Goal: Book appointment/travel/reservation

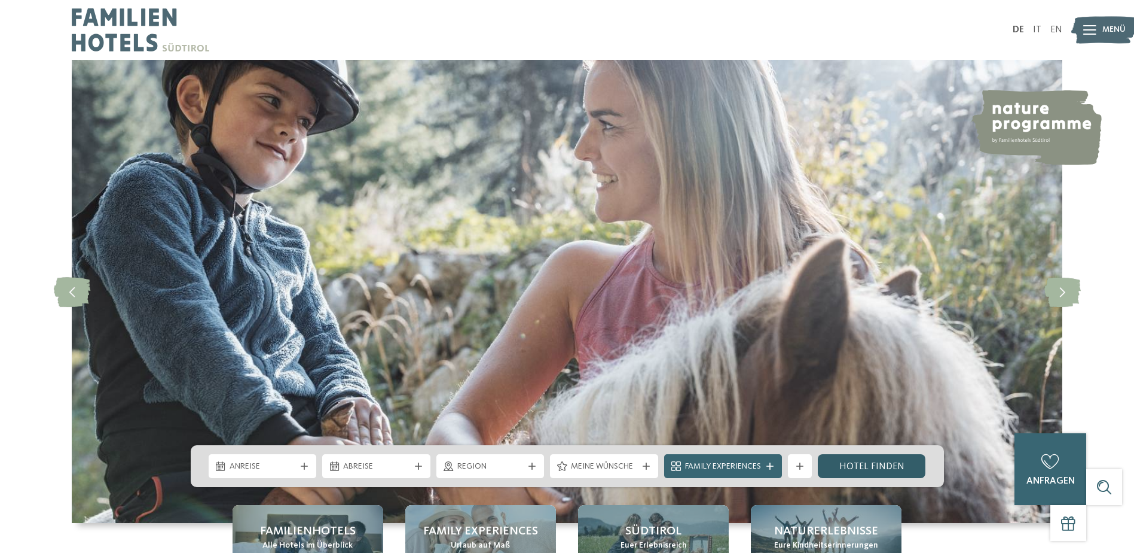
click at [874, 463] on link "Hotel finden" at bounding box center [872, 466] width 108 height 24
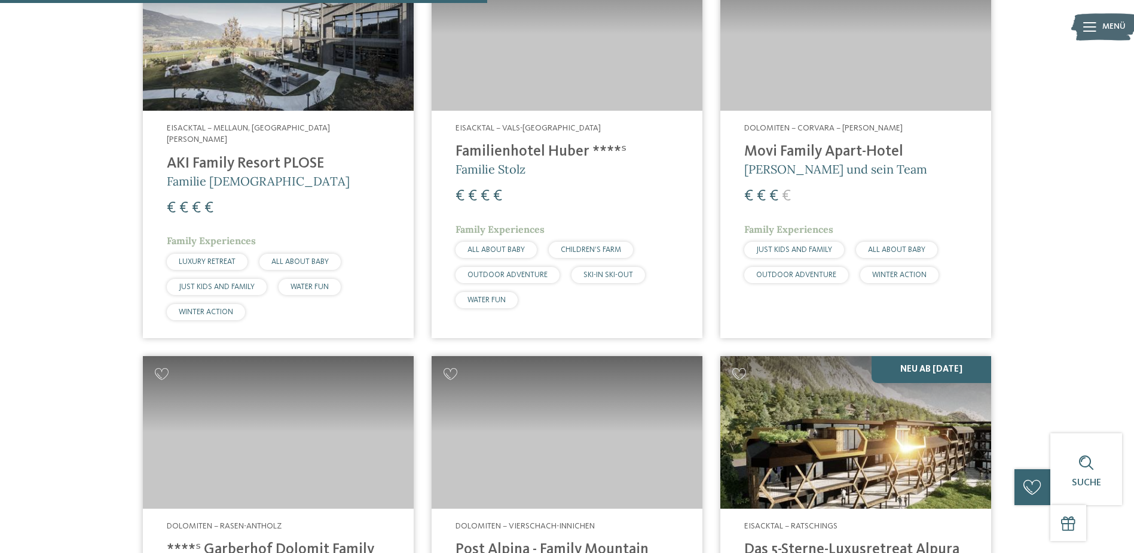
scroll to position [1734, 0]
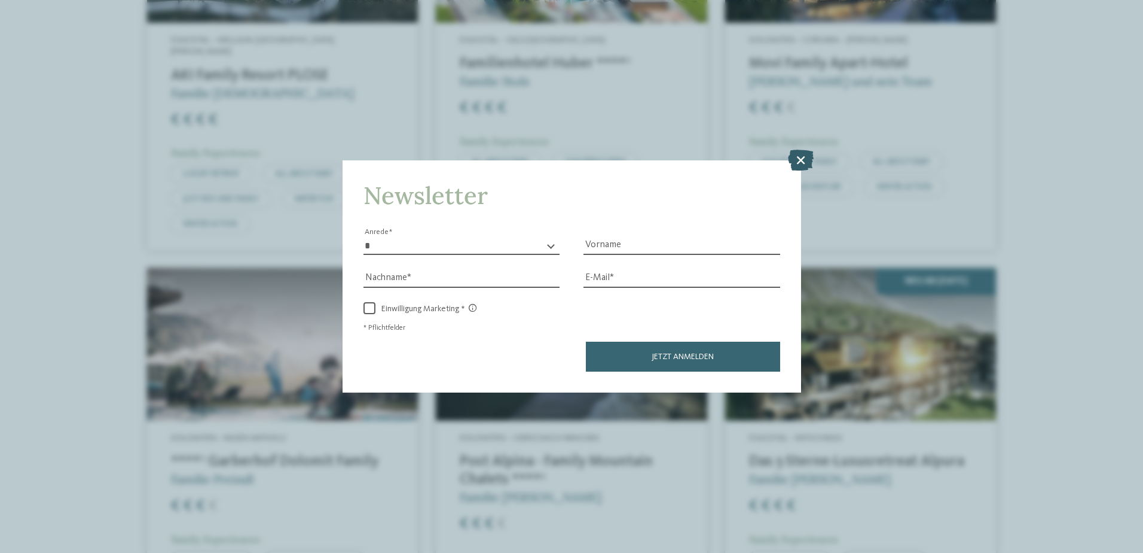
click at [808, 158] on icon at bounding box center [801, 159] width 26 height 21
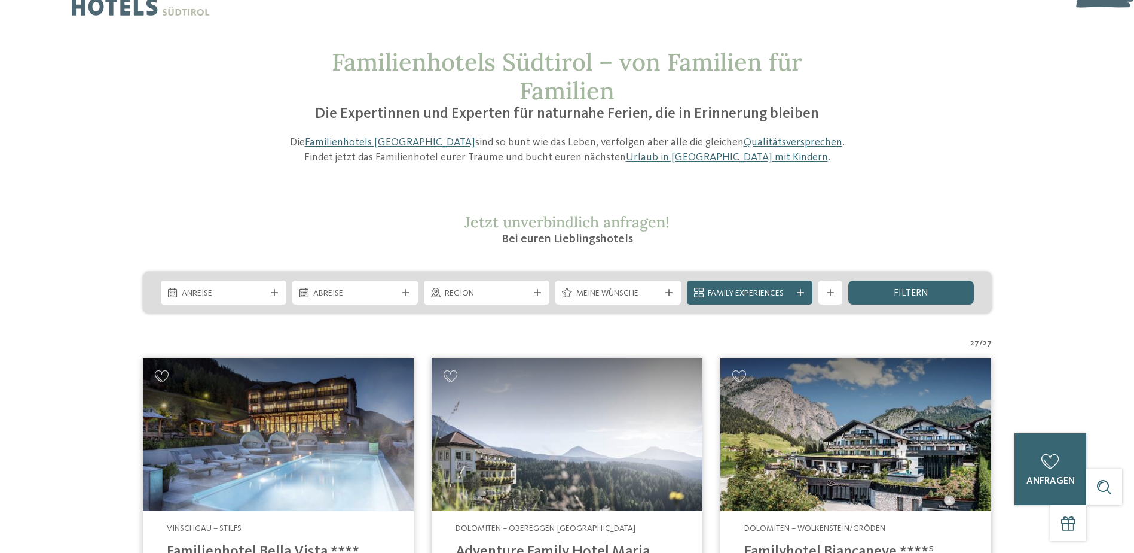
scroll to position [0, 0]
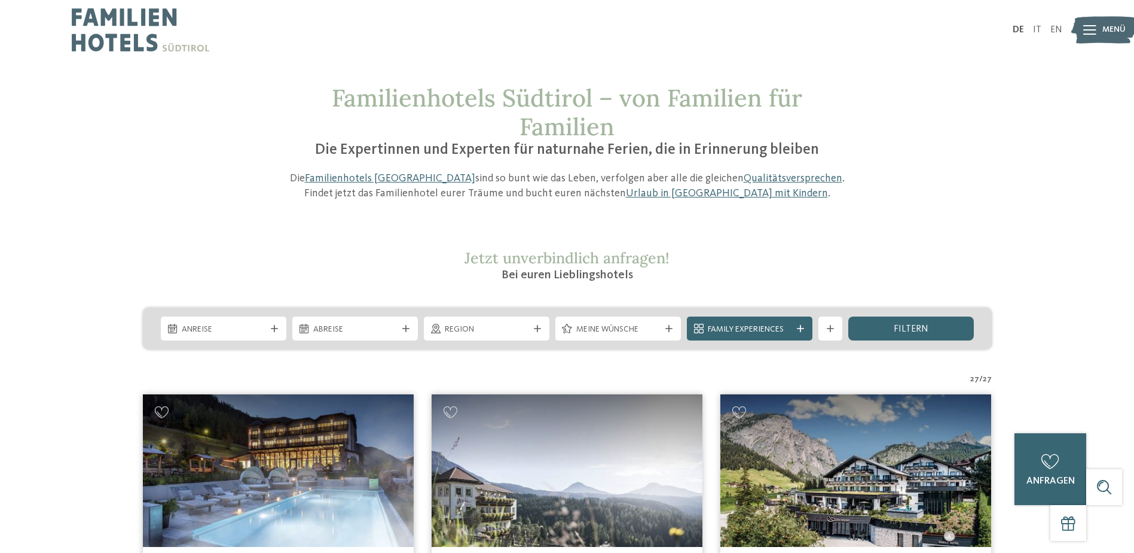
click at [148, 33] on img at bounding box center [141, 30] width 138 height 60
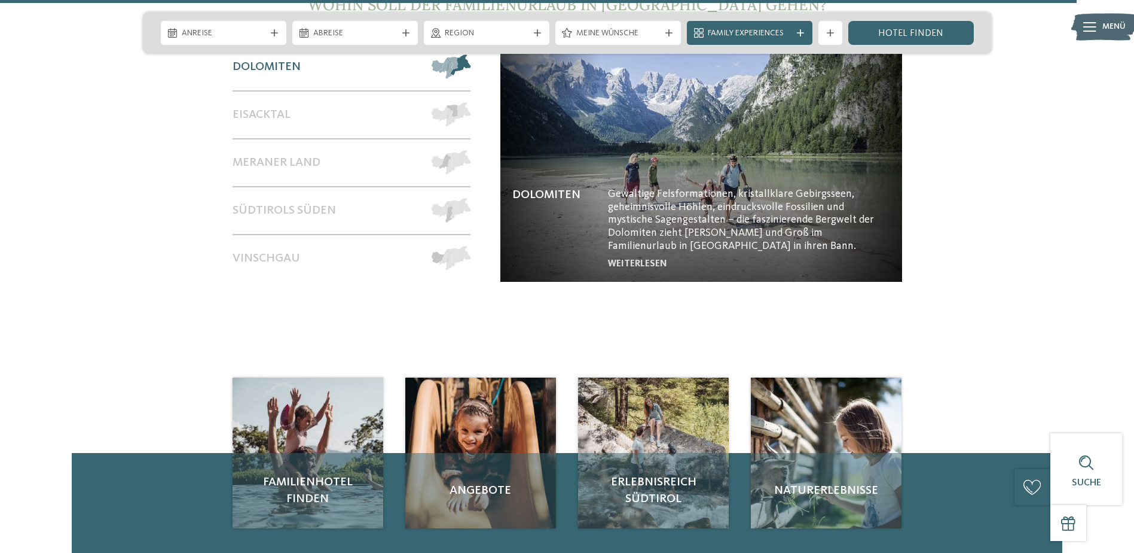
scroll to position [5544, 0]
